Goal: Task Accomplishment & Management: Use online tool/utility

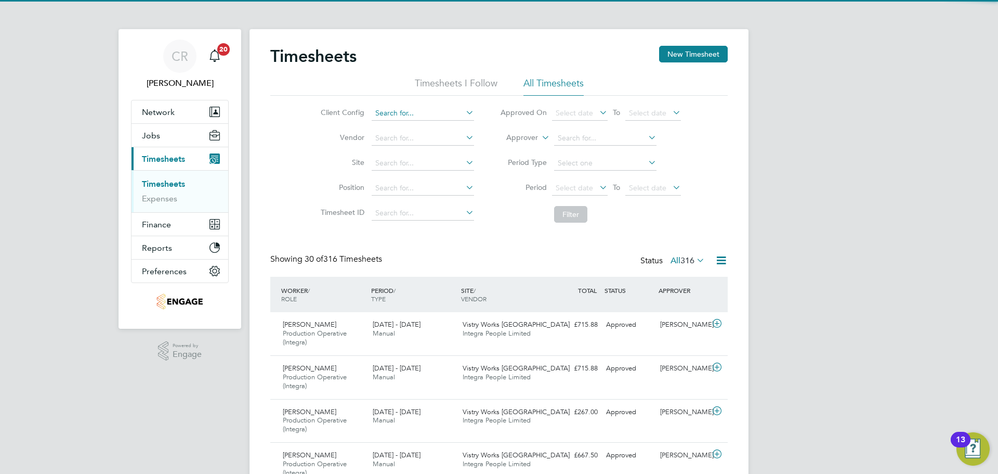
drag, startPoint x: 402, startPoint y: 116, endPoint x: 395, endPoint y: 111, distance: 8.7
click at [402, 116] on input at bounding box center [423, 113] width 102 height 15
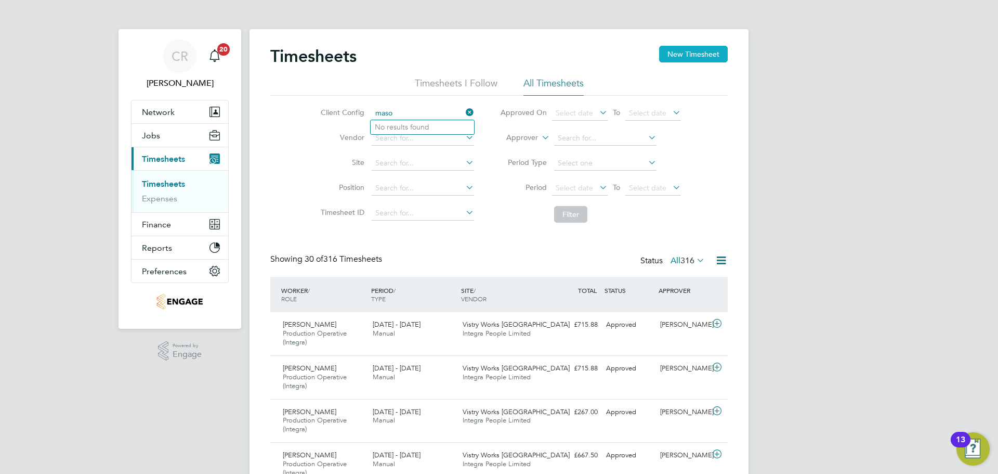
type input "maso"
click at [689, 55] on button "New Timesheet" at bounding box center [693, 54] width 69 height 17
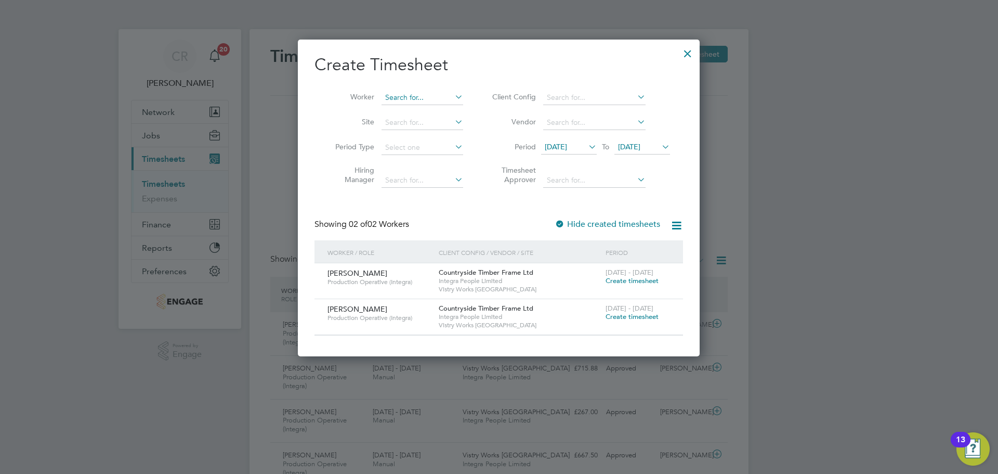
click at [419, 100] on input at bounding box center [423, 97] width 82 height 15
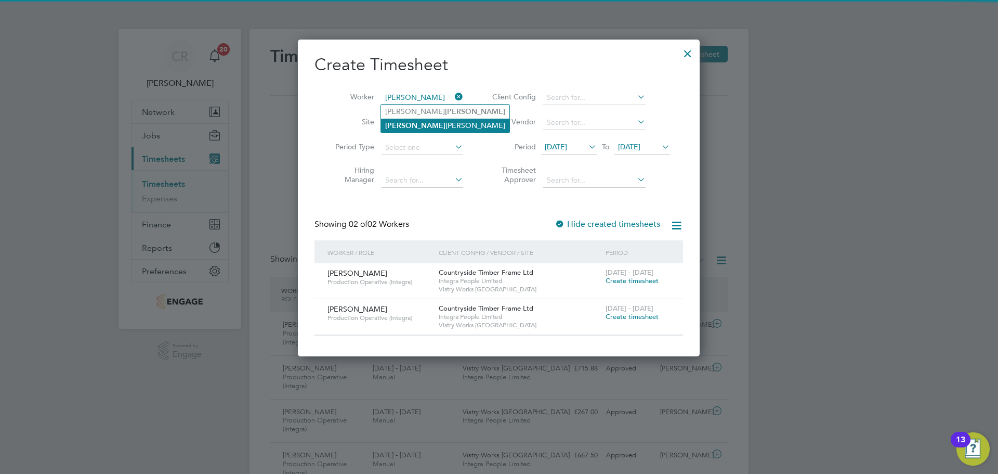
click at [437, 122] on li "[PERSON_NAME]" at bounding box center [445, 126] width 128 height 14
type input "[PERSON_NAME]"
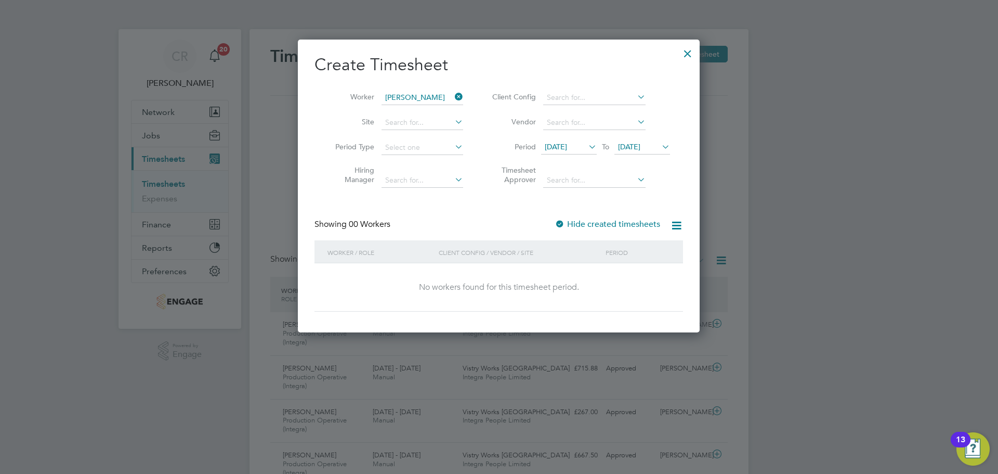
click at [641, 147] on span "[DATE]" at bounding box center [629, 146] width 22 height 9
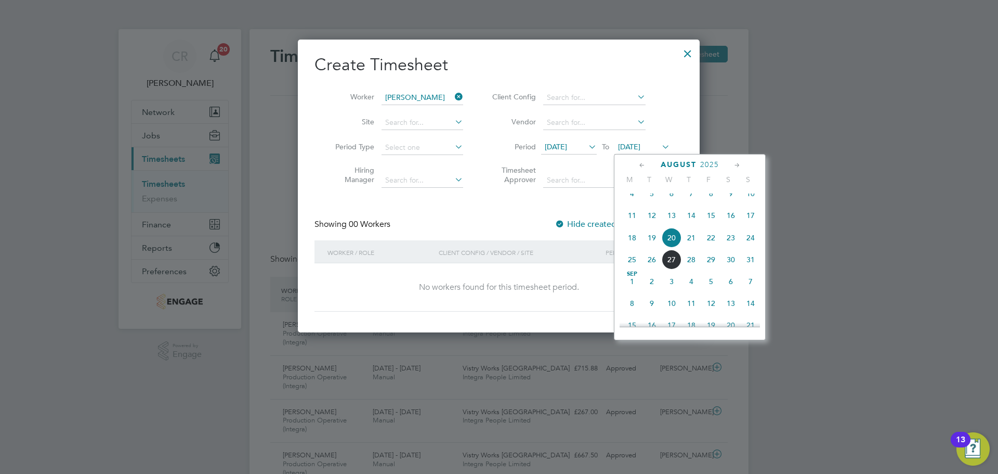
click at [746, 246] on span "24" at bounding box center [751, 238] width 20 height 20
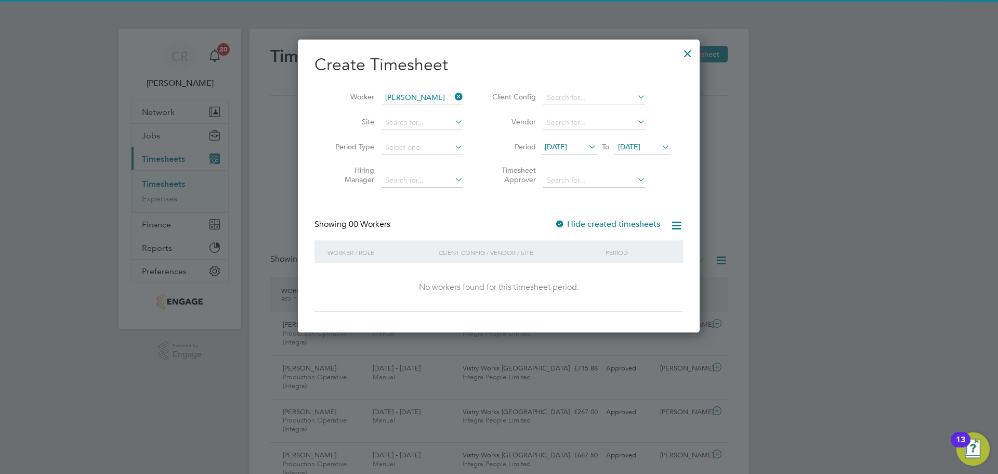
click at [577, 227] on label "Hide created timesheets" at bounding box center [608, 224] width 106 height 10
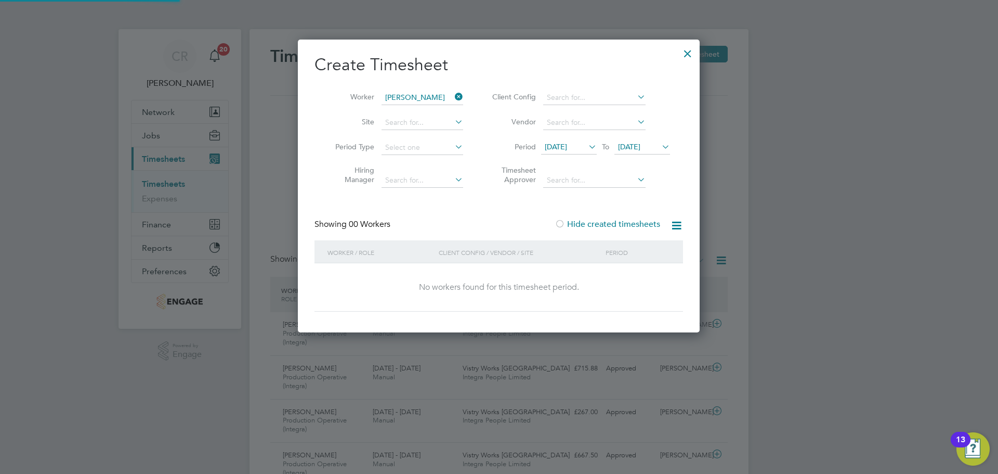
click at [567, 145] on span "[DATE]" at bounding box center [556, 146] width 22 height 9
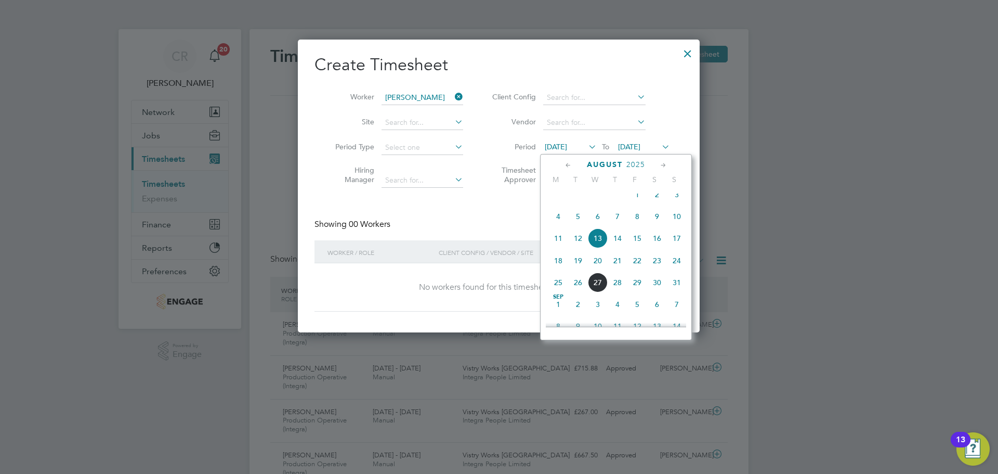
click at [558, 246] on span "11" at bounding box center [559, 238] width 20 height 20
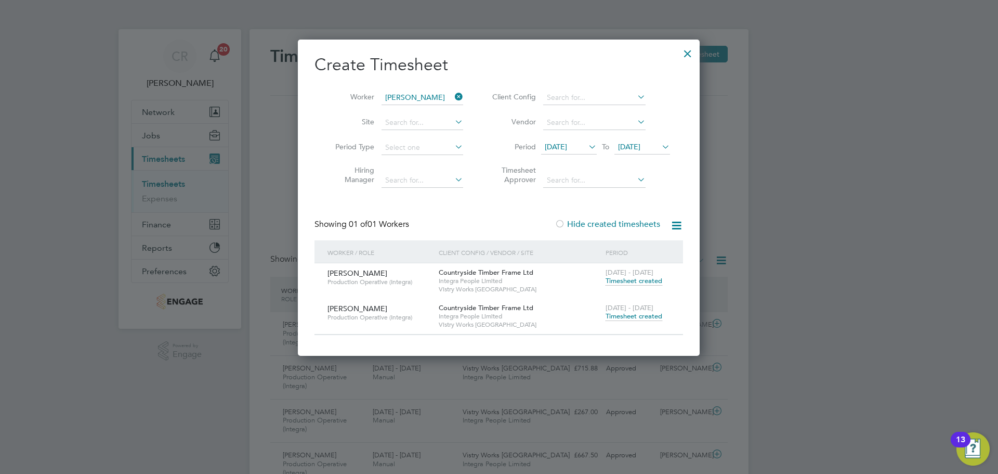
click at [632, 316] on span "Timesheet created" at bounding box center [634, 315] width 57 height 9
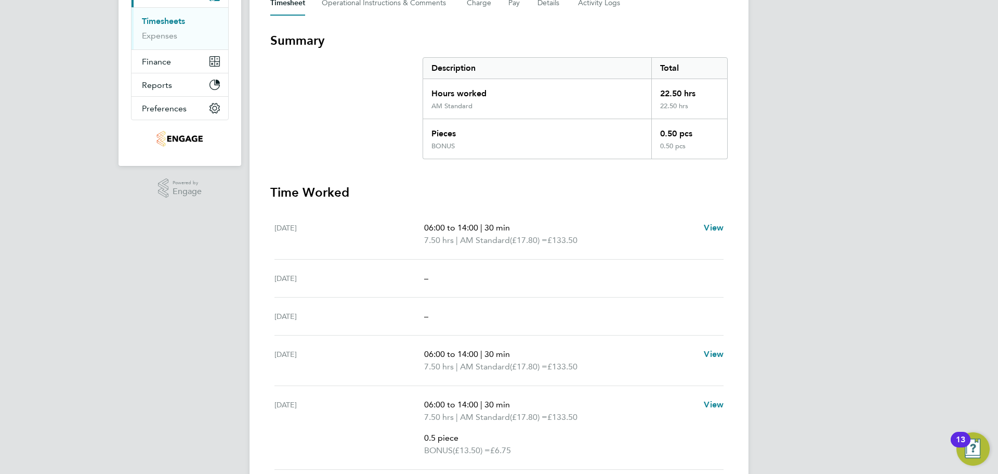
scroll to position [156, 0]
